Goal: Task Accomplishment & Management: Complete application form

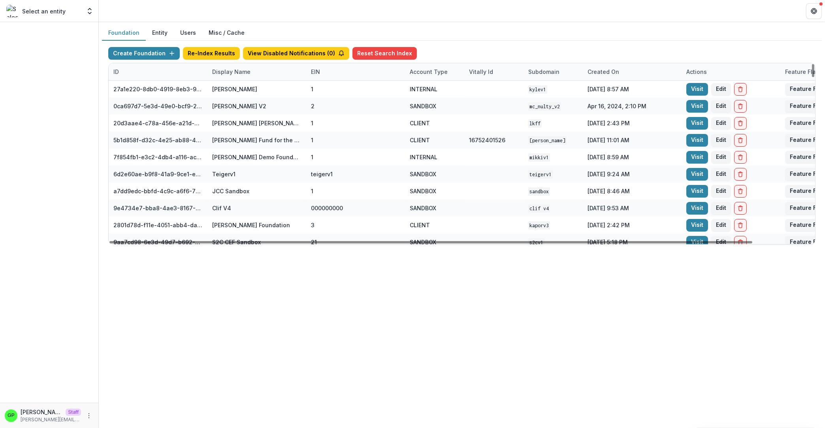
click at [235, 70] on div "Display Name" at bounding box center [232, 72] width 48 height 8
click at [238, 87] on input at bounding box center [256, 89] width 95 height 13
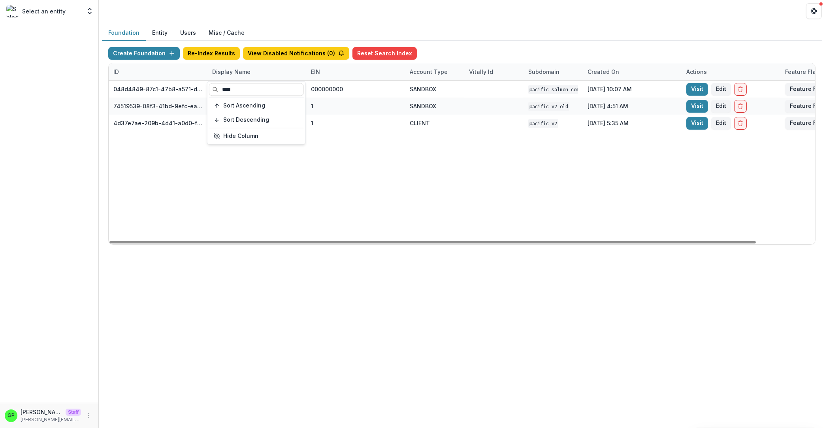
type input "****"
click at [474, 183] on div "048d4849-87c1-47b8-a571-d36adc5d9bb4 Pacific Salmon Commission DEMO 000000000 S…" at bounding box center [494, 163] width 771 height 164
drag, startPoint x: 452, startPoint y: 234, endPoint x: 485, endPoint y: 232, distance: 33.6
click at [471, 232] on div "048d4849-87c1-47b8-a571-d36adc5d9bb4 Pacific Salmon Commission DEMO 000000000 S…" at bounding box center [494, 163] width 771 height 164
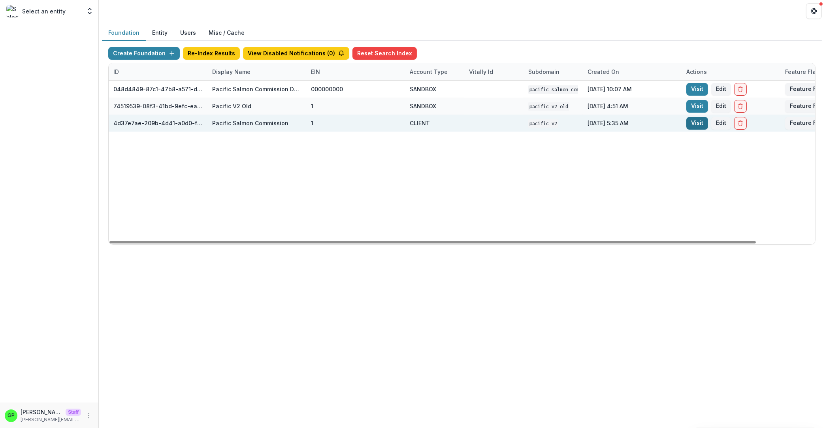
click at [700, 122] on link "Visit" at bounding box center [698, 123] width 22 height 13
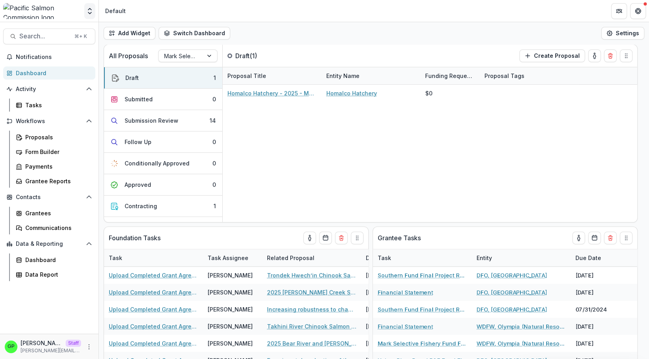
click at [92, 6] on button "Open entity switcher" at bounding box center [89, 11] width 11 height 16
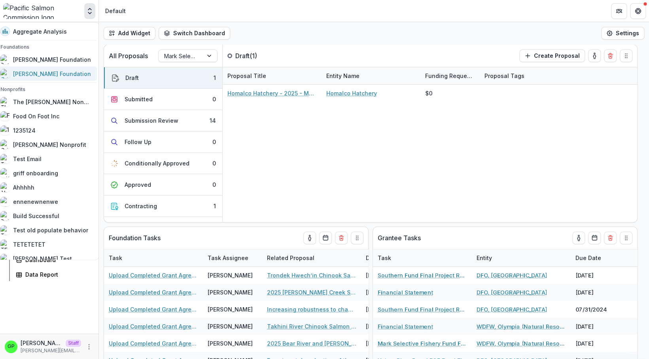
click at [55, 73] on div "[PERSON_NAME] Foundation" at bounding box center [52, 74] width 78 height 8
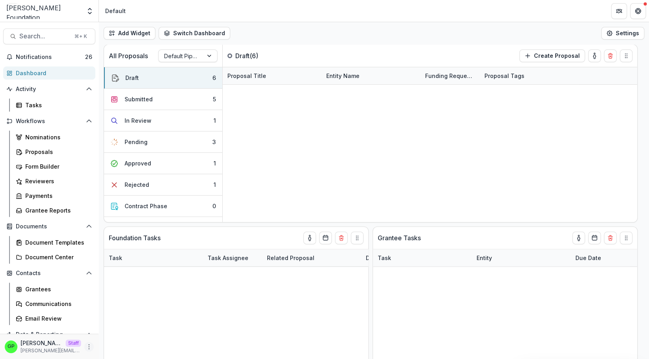
click at [84, 343] on button "More" at bounding box center [88, 346] width 9 height 9
click at [121, 325] on link "User Settings" at bounding box center [134, 329] width 85 height 13
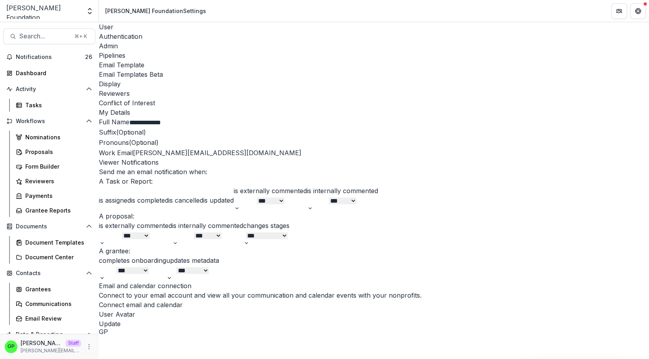
scroll to position [219, 0]
drag, startPoint x: 151, startPoint y: 277, endPoint x: 167, endPoint y: 275, distance: 16.3
click at [151, 300] on button "Connect email and calendar" at bounding box center [141, 304] width 84 height 9
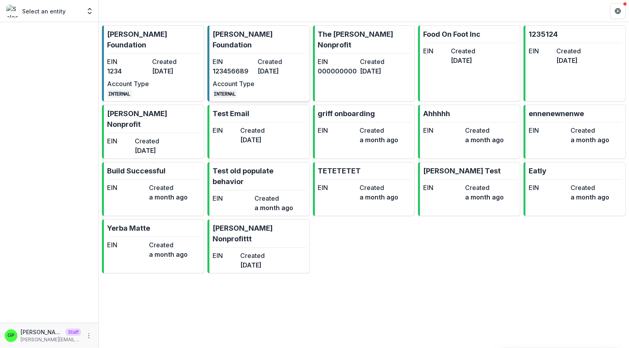
click at [229, 79] on dt "Account Type" at bounding box center [234, 83] width 42 height 9
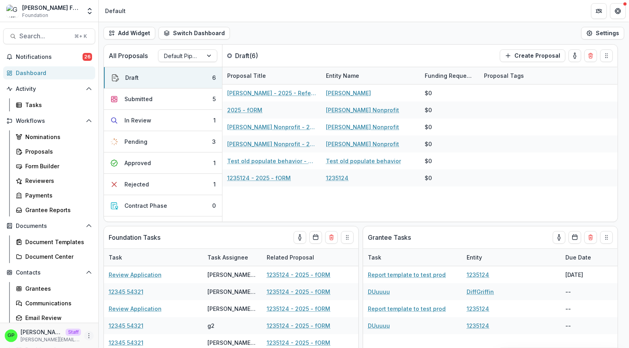
click at [86, 338] on button "More" at bounding box center [88, 335] width 9 height 9
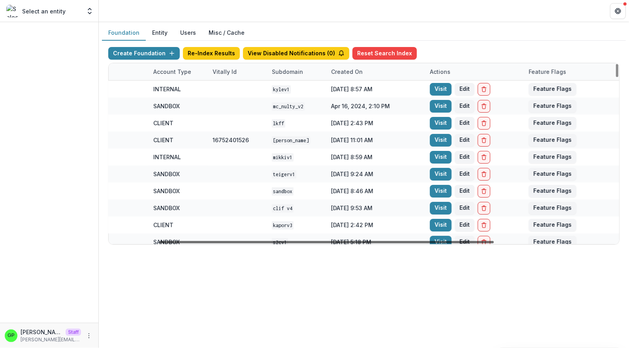
scroll to position [0, 260]
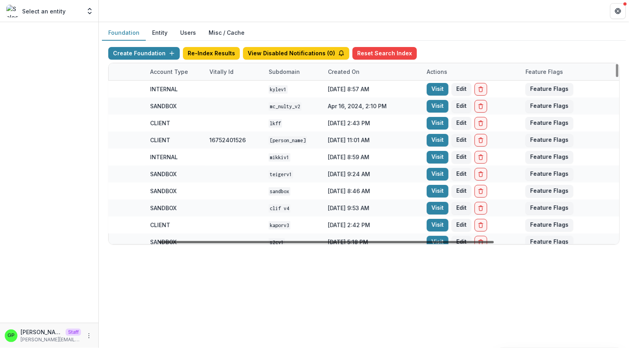
drag, startPoint x: 212, startPoint y: 243, endPoint x: 759, endPoint y: 220, distance: 548.0
click at [494, 241] on div at bounding box center [326, 242] width 335 height 2
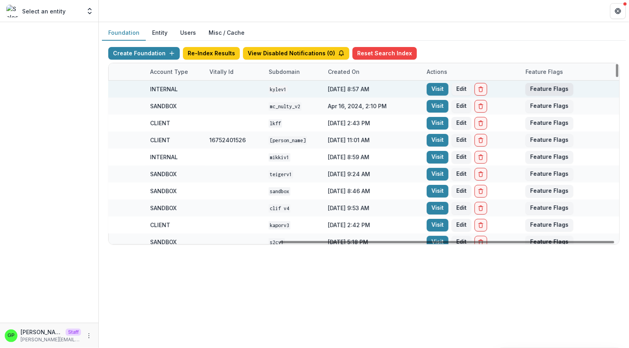
click at [532, 86] on button "Feature Flags" at bounding box center [550, 89] width 48 height 13
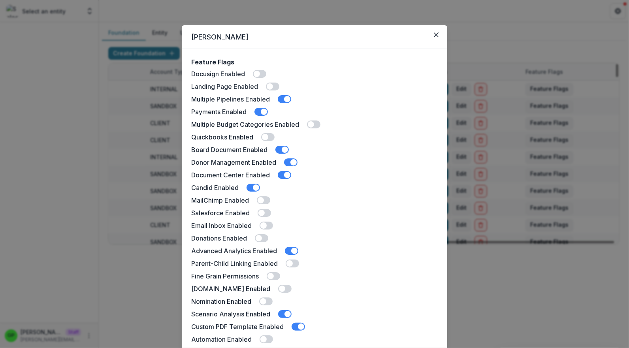
scroll to position [151, 0]
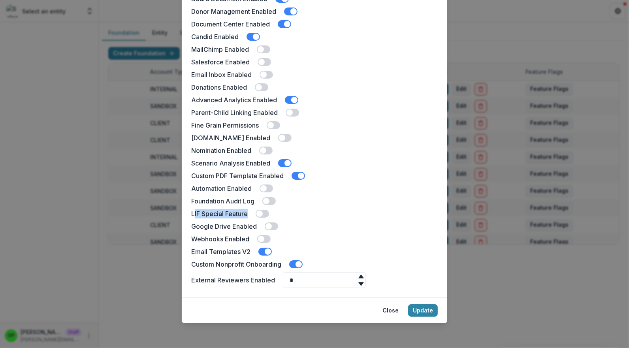
drag, startPoint x: 192, startPoint y: 214, endPoint x: 247, endPoint y: 212, distance: 55.4
click at [247, 212] on div "LIF Special Feature" at bounding box center [314, 213] width 247 height 9
click at [244, 214] on label "LIF Special Feature" at bounding box center [219, 213] width 57 height 9
drag, startPoint x: 245, startPoint y: 213, endPoint x: 149, endPoint y: 211, distance: 96.1
click at [149, 211] on div "Kyle Demo Feature Flags Docusign Enabled Landing Page Enabled Multiple Pipeline…" at bounding box center [314, 174] width 629 height 348
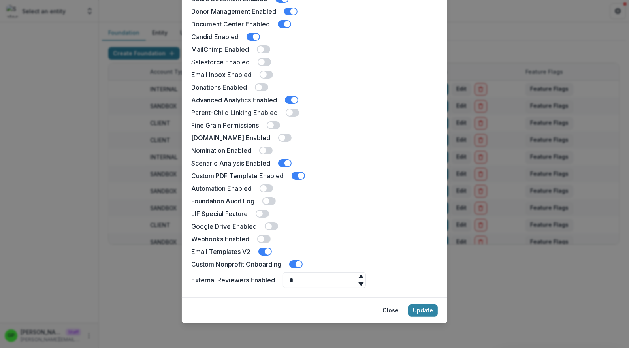
click at [347, 210] on div "LIF Special Feature" at bounding box center [314, 213] width 247 height 9
click at [393, 316] on button "Close" at bounding box center [391, 310] width 26 height 13
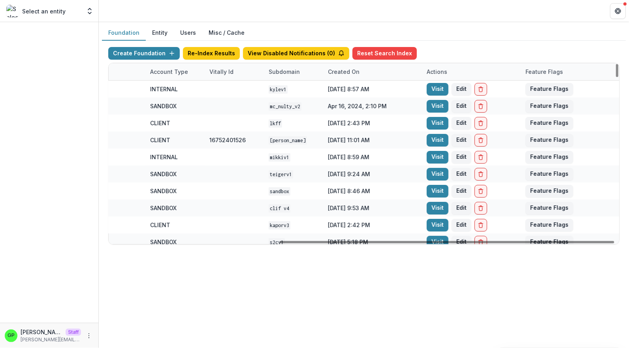
click at [170, 70] on div "Account Type" at bounding box center [168, 72] width 47 height 8
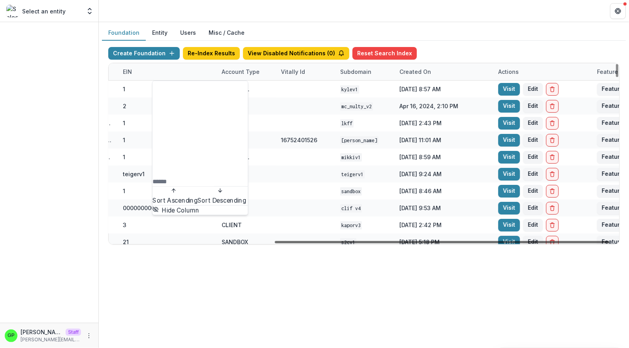
scroll to position [0, 0]
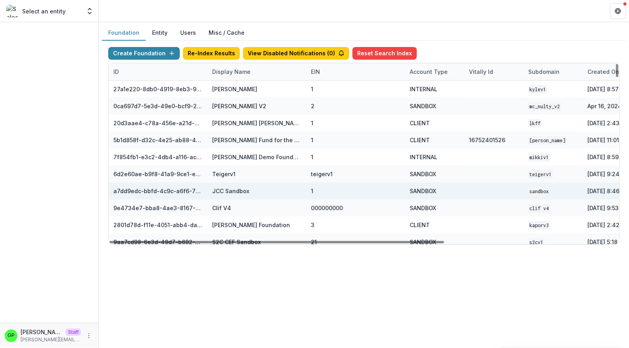
drag, startPoint x: 364, startPoint y: 242, endPoint x: 162, endPoint y: 198, distance: 206.3
click at [143, 244] on div at bounding box center [277, 242] width 335 height 2
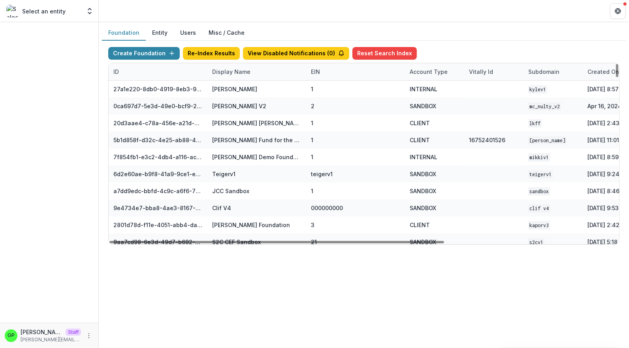
click at [218, 70] on div "Display Name" at bounding box center [232, 72] width 48 height 8
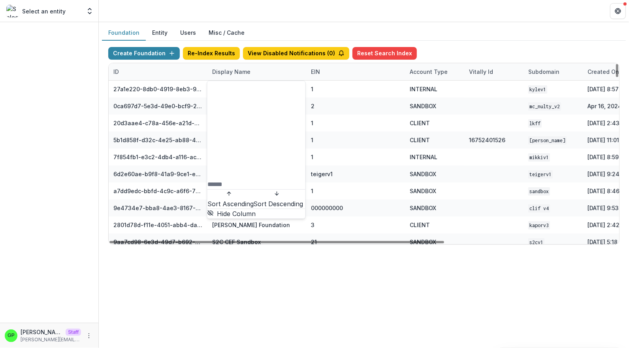
click at [228, 180] on input at bounding box center [239, 184] width 63 height 9
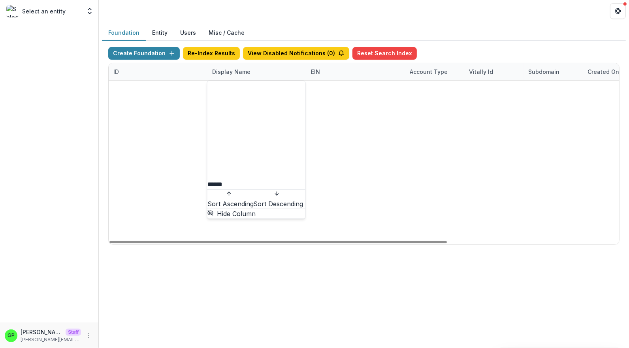
type input "******"
click at [271, 81] on div "951ce6ed-8eb4-4d90-a1aa-35540056605f Andrew Foundation 1 INTERNAL andrewv1 Dec …" at bounding box center [364, 81] width 511 height 0
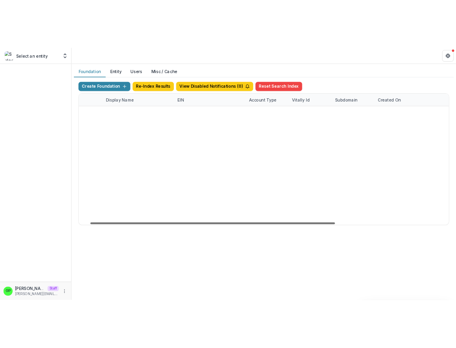
scroll to position [0, 260]
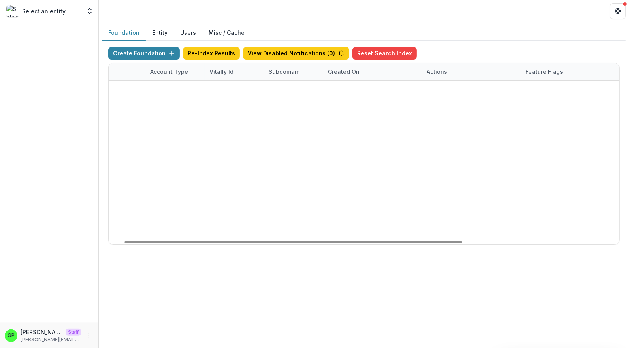
drag, startPoint x: 264, startPoint y: 242, endPoint x: 451, endPoint y: 220, distance: 188.6
click at [457, 241] on div at bounding box center [294, 242] width 338 height 2
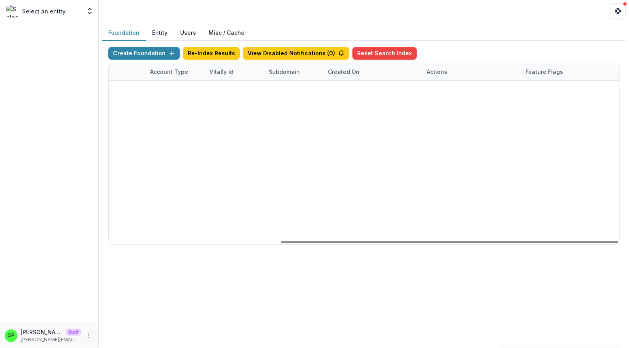
click at [436, 92] on link "Visit" at bounding box center [438, 89] width 22 height 13
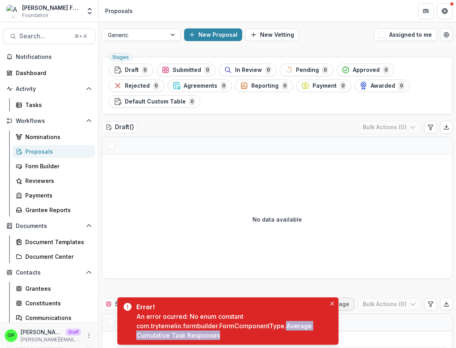
drag, startPoint x: 289, startPoint y: 326, endPoint x: 266, endPoint y: 342, distance: 27.3
click at [266, 342] on div "Error! An error ocurred: No enum constant com.trytemelio.formbuilder.FormCompon…" at bounding box center [227, 321] width 221 height 47
copy div "Average Cumulative Task Responses"
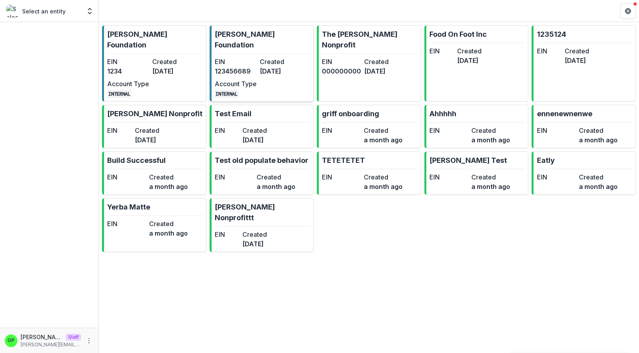
click at [285, 36] on link "Griffin Foundation EIN 123456689 Created 4 months ago Account Type INTERNAL" at bounding box center [262, 63] width 104 height 76
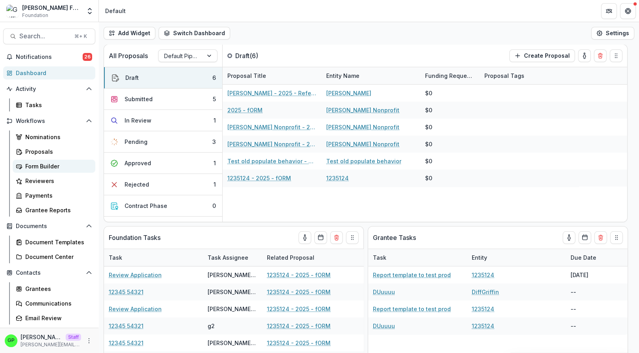
click at [52, 160] on link "Form Builder" at bounding box center [54, 166] width 83 height 13
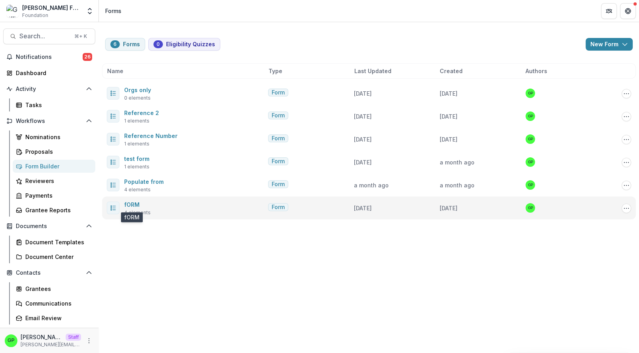
click at [137, 201] on span "fORM" at bounding box center [131, 204] width 15 height 9
click at [137, 202] on link "fORM" at bounding box center [131, 204] width 15 height 7
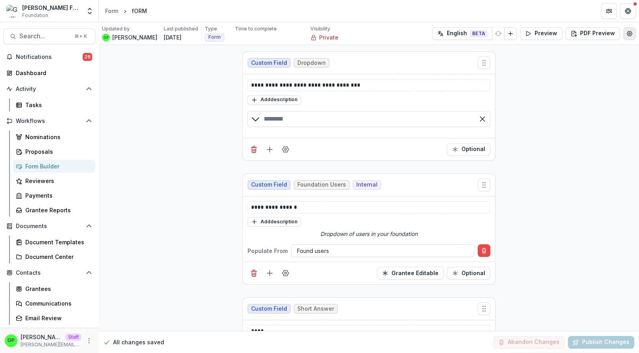
click at [626, 34] on icon "Edit Form Settings" at bounding box center [629, 33] width 6 height 6
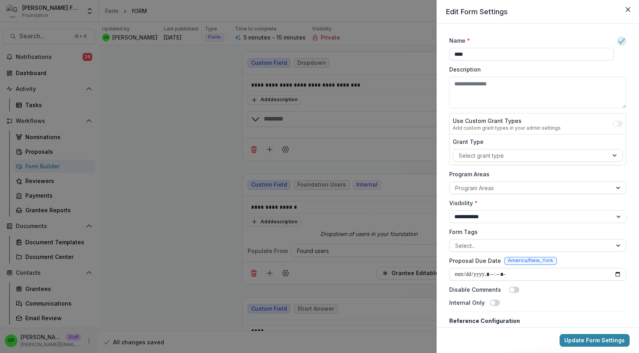
click at [484, 206] on label "Visibility *" at bounding box center [535, 203] width 172 height 8
click at [484, 210] on select "**********" at bounding box center [537, 216] width 177 height 13
select select "******"
click option "**********" at bounding box center [0, 0] width 0 height 0
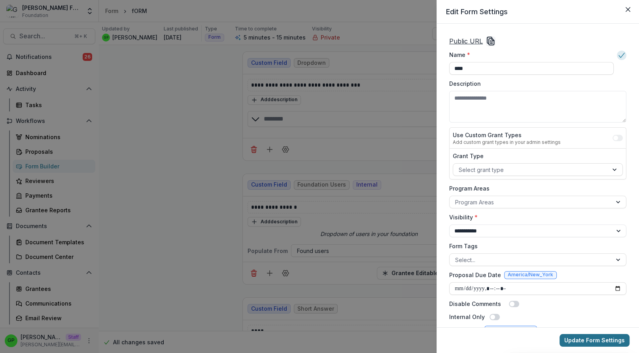
click at [589, 338] on button "Update Form Settings" at bounding box center [594, 340] width 70 height 13
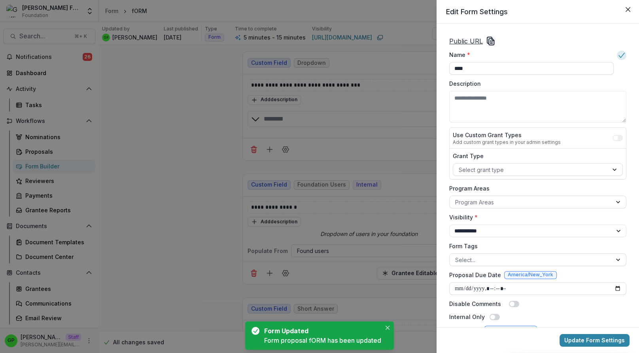
click at [366, 17] on div "**********" at bounding box center [319, 176] width 639 height 353
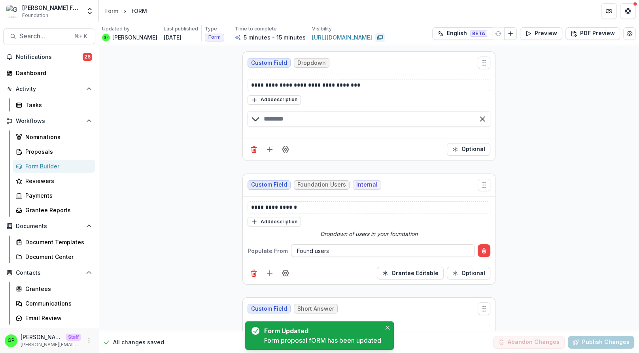
click at [376, 38] on button "Copy link" at bounding box center [379, 37] width 9 height 9
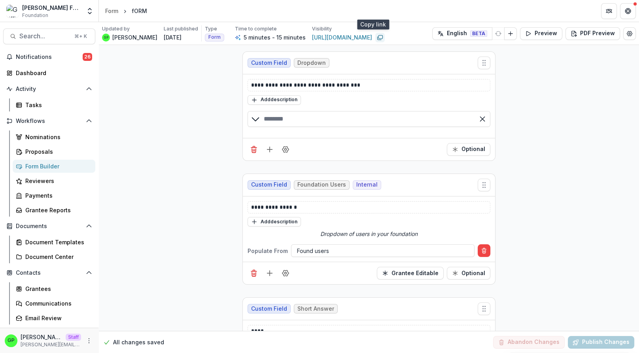
click at [375, 42] on button "Copy link" at bounding box center [379, 37] width 9 height 9
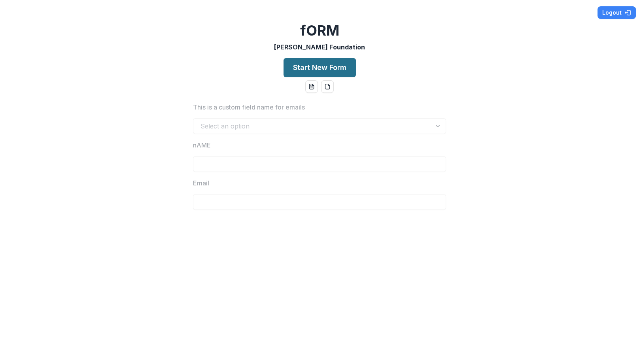
click at [321, 64] on button "Start New Form" at bounding box center [319, 67] width 72 height 19
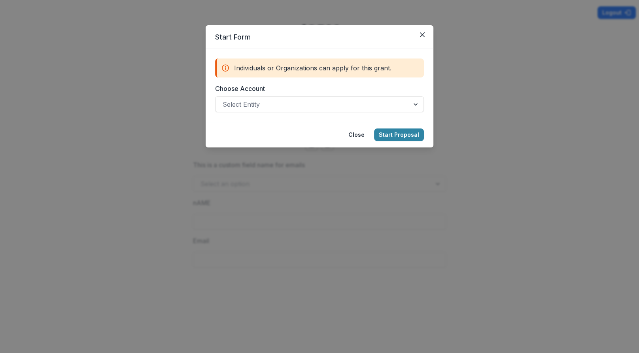
click at [268, 113] on form "Individuals or Organizations can apply for this grant. Choose Account Select En…" at bounding box center [320, 85] width 228 height 73
click at [266, 110] on div "Select Entity" at bounding box center [312, 104] width 194 height 13
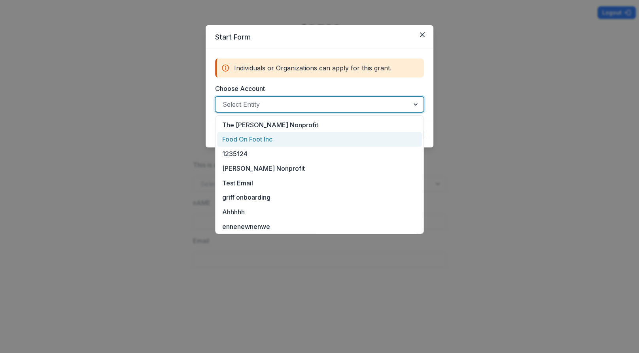
scroll to position [104, 0]
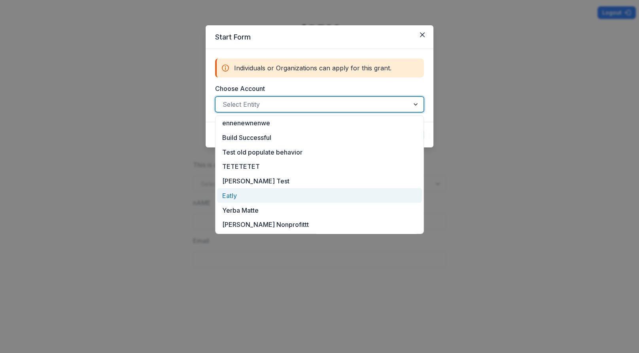
click at [265, 194] on div "Eatly" at bounding box center [319, 195] width 205 height 15
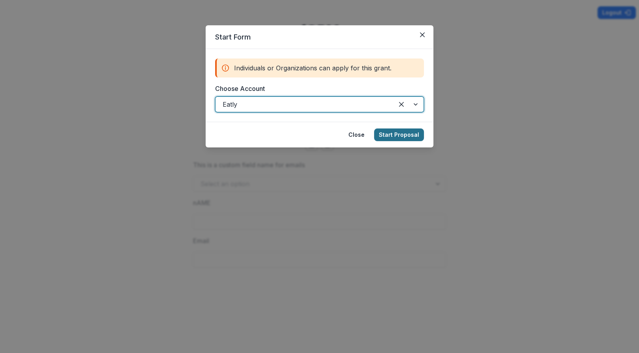
click at [400, 132] on button "Start Proposal" at bounding box center [399, 134] width 50 height 13
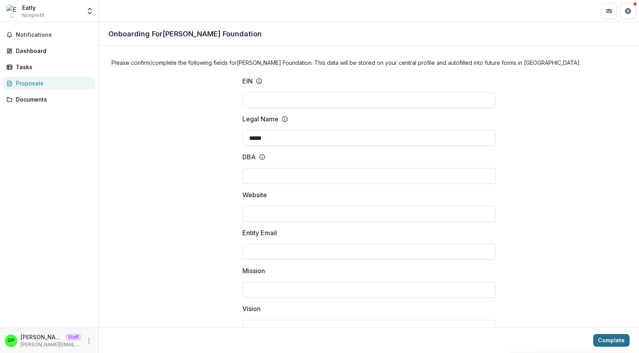
click at [612, 346] on button "Complete" at bounding box center [611, 340] width 36 height 13
